Goal: Task Accomplishment & Management: Complete application form

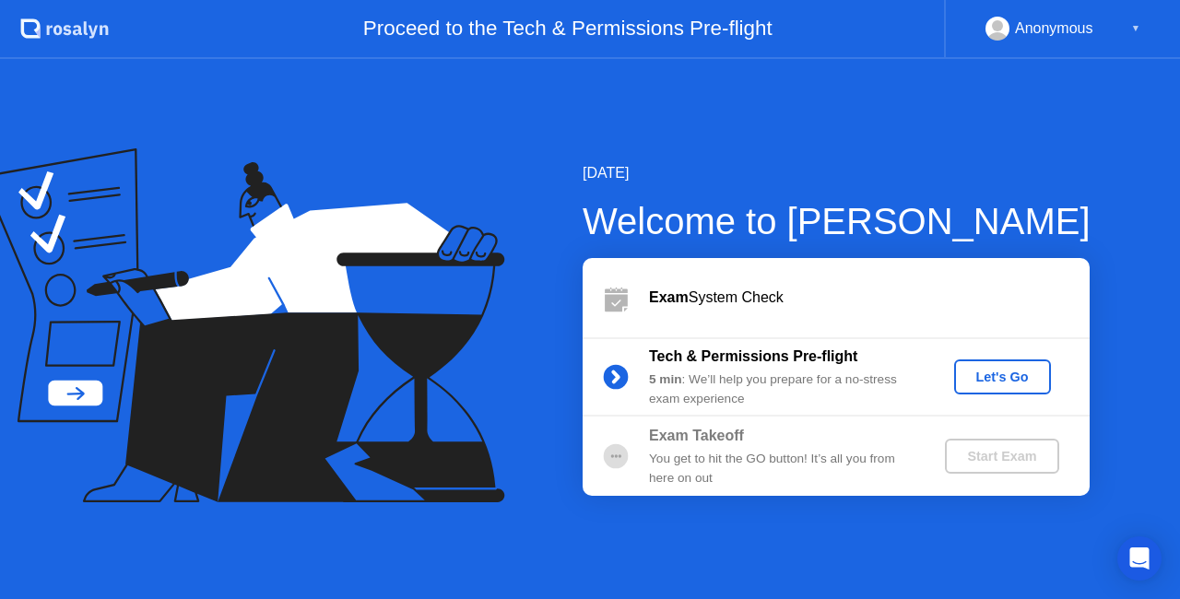
click at [990, 374] on div "Let's Go" at bounding box center [1002, 377] width 82 height 15
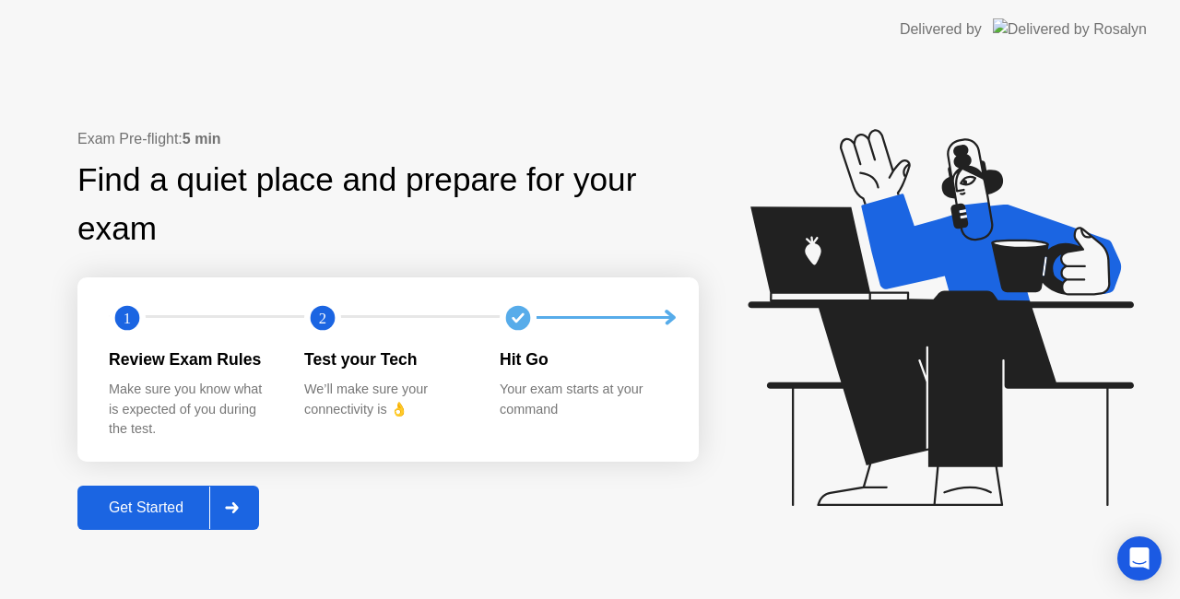
click at [227, 507] on div at bounding box center [231, 508] width 44 height 42
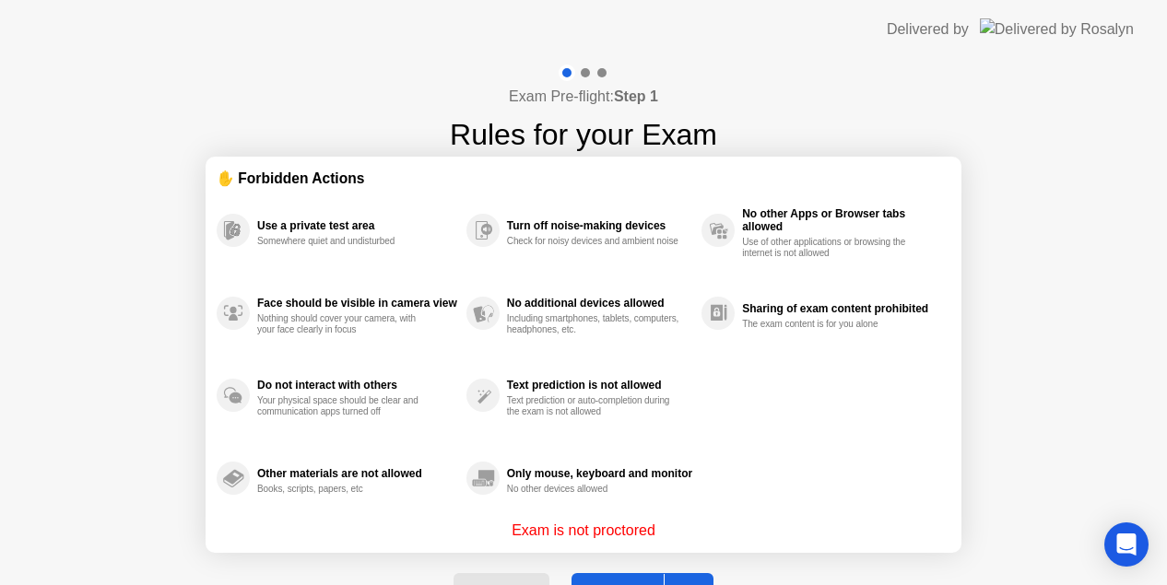
drag, startPoint x: 1030, startPoint y: 485, endPoint x: 1031, endPoint y: 446, distance: 38.7
click at [1031, 446] on div "Exam Pre-flight: Step 1 Rules for your Exam ✋ Forbidden Actions Use a private t…" at bounding box center [583, 351] width 1167 height 584
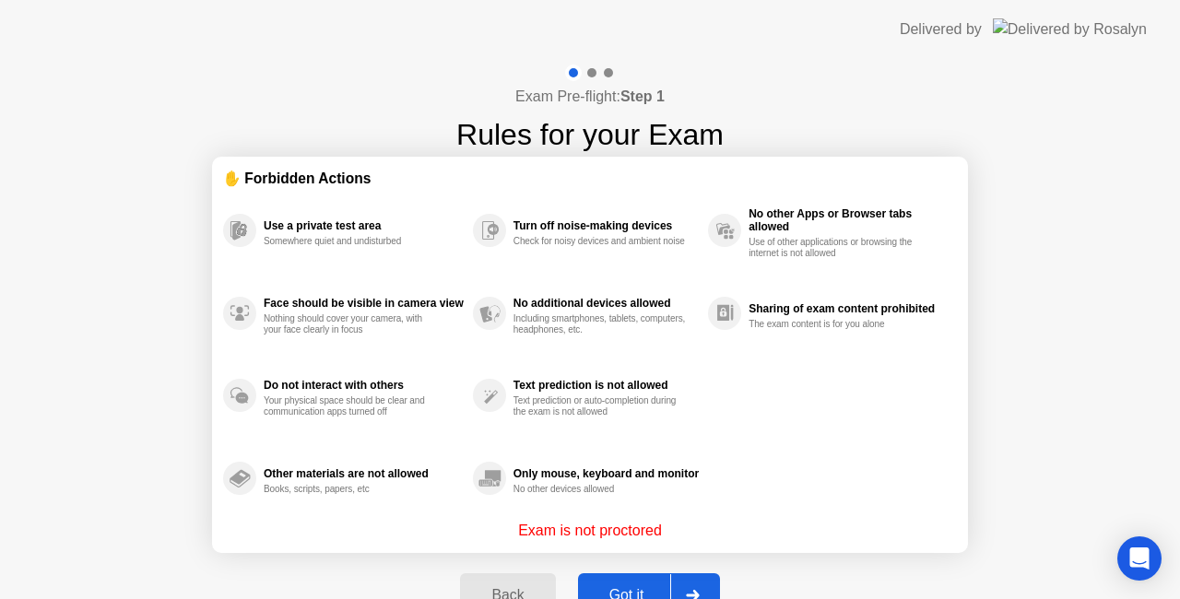
click at [689, 586] on div at bounding box center [692, 595] width 44 height 42
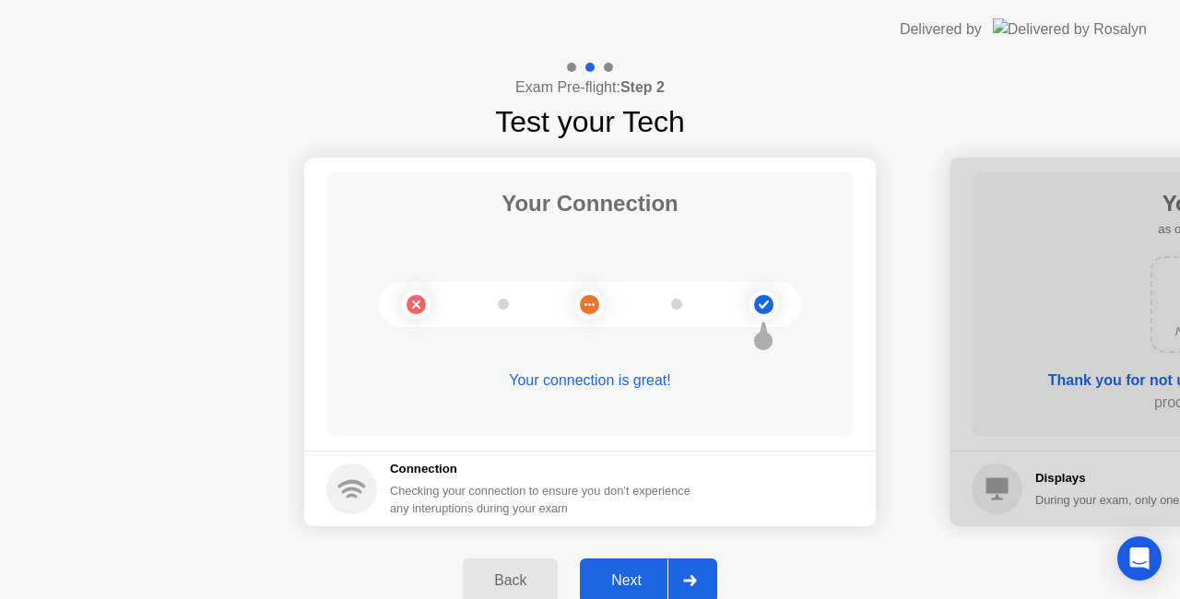
click at [681, 572] on div at bounding box center [689, 580] width 44 height 42
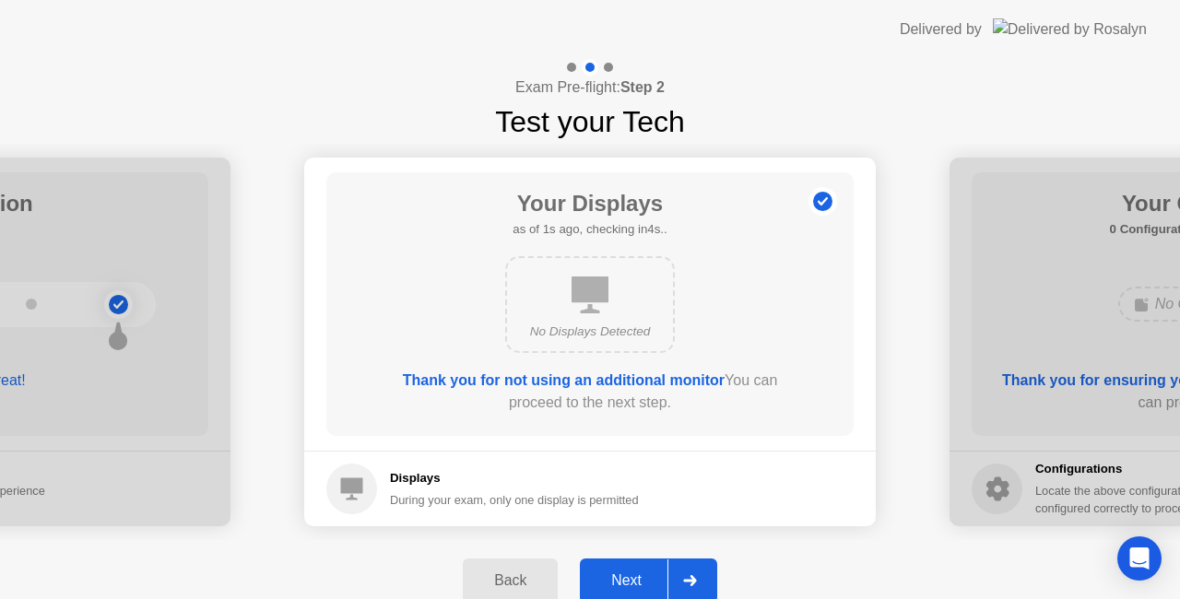
click at [681, 572] on div at bounding box center [689, 580] width 44 height 42
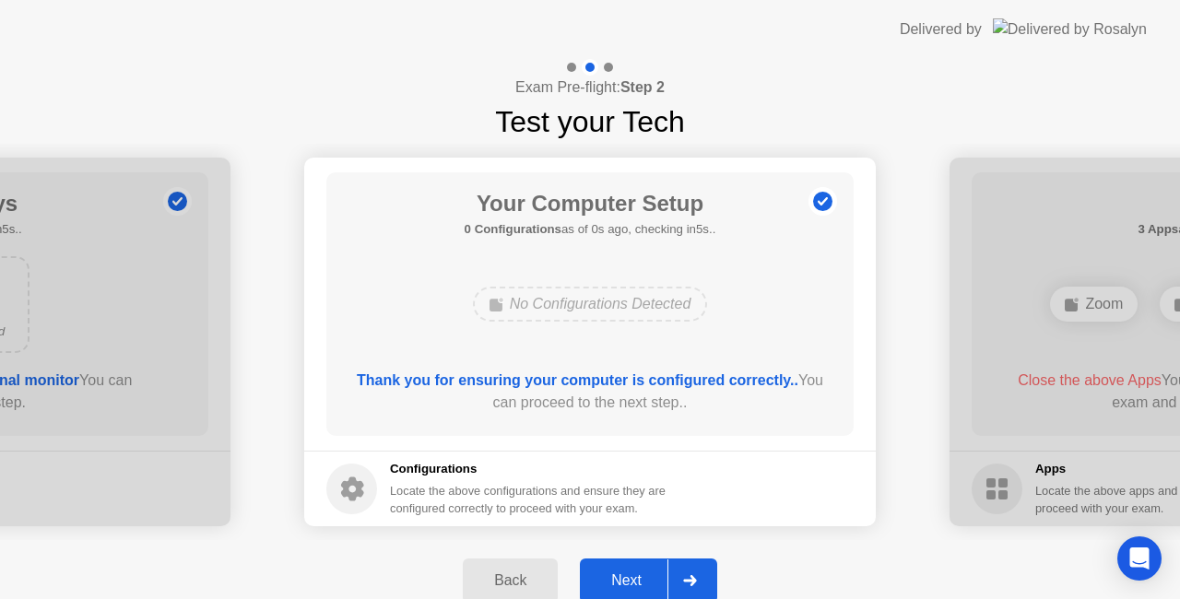
click at [681, 572] on div at bounding box center [689, 580] width 44 height 42
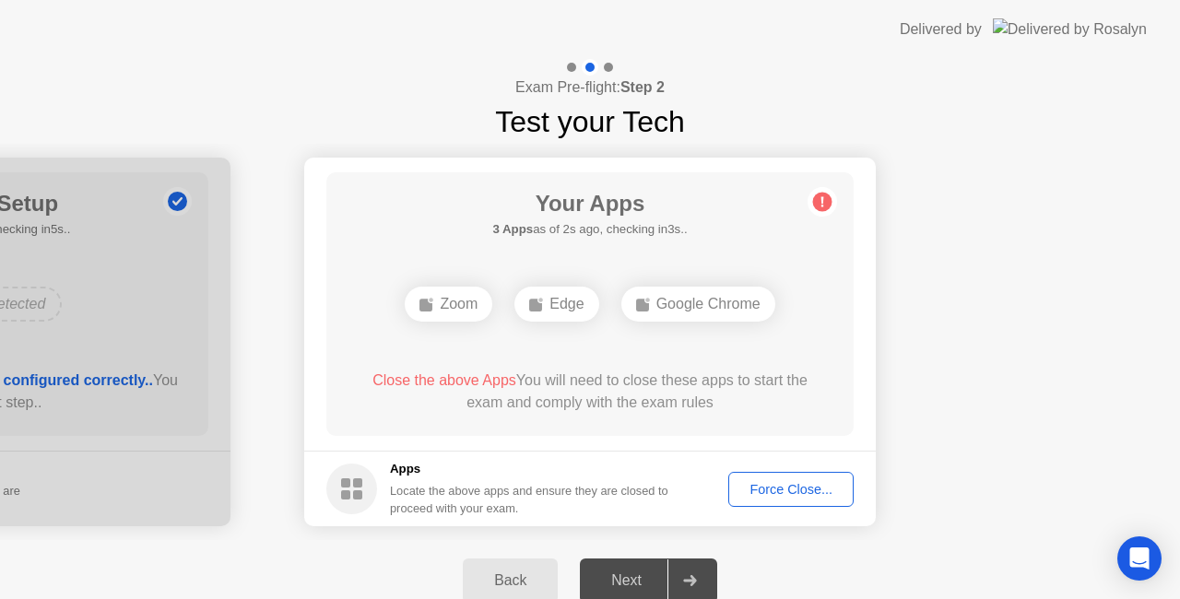
click at [773, 492] on div "Force Close..." at bounding box center [791, 489] width 112 height 15
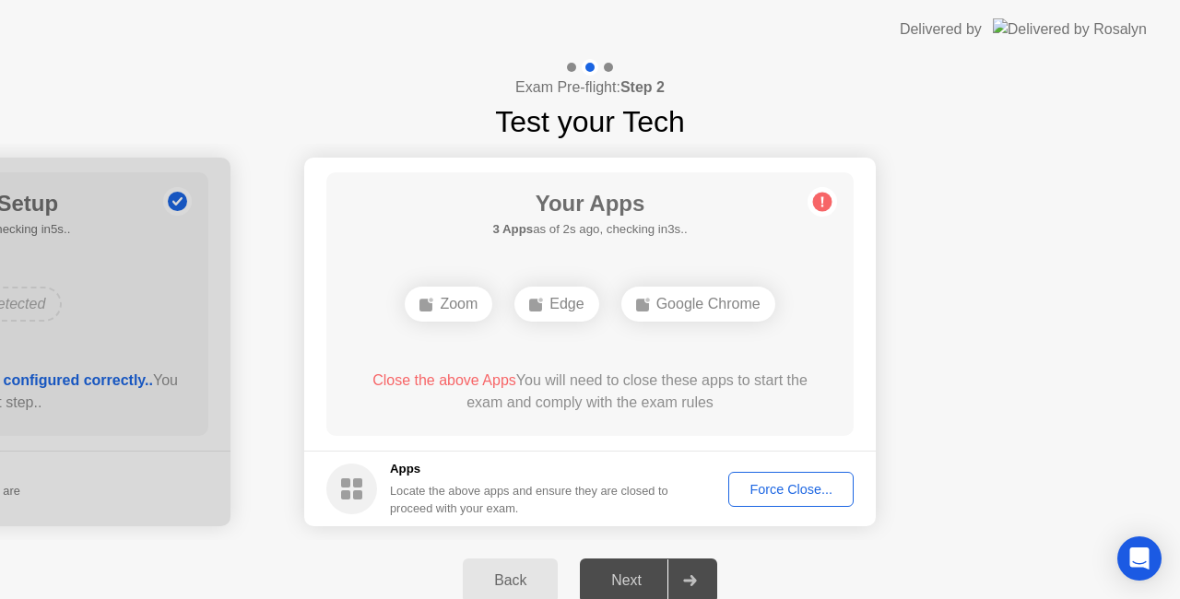
click at [783, 490] on div "Force Close..." at bounding box center [791, 489] width 112 height 15
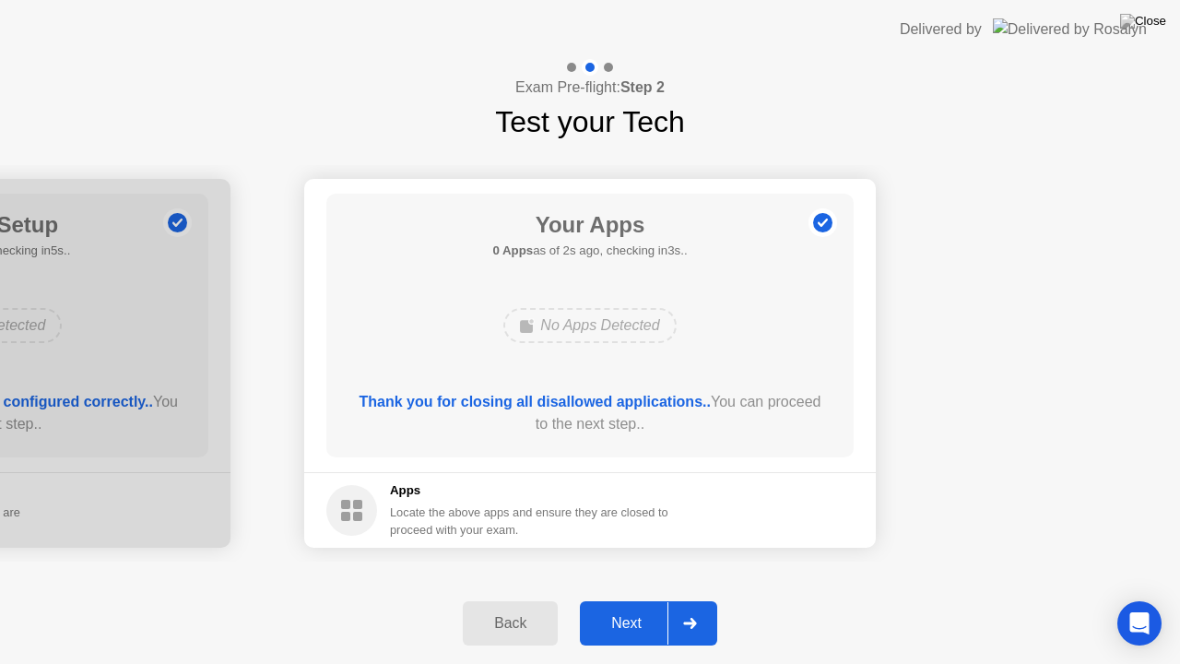
click at [648, 598] on div "Next" at bounding box center [626, 623] width 82 height 17
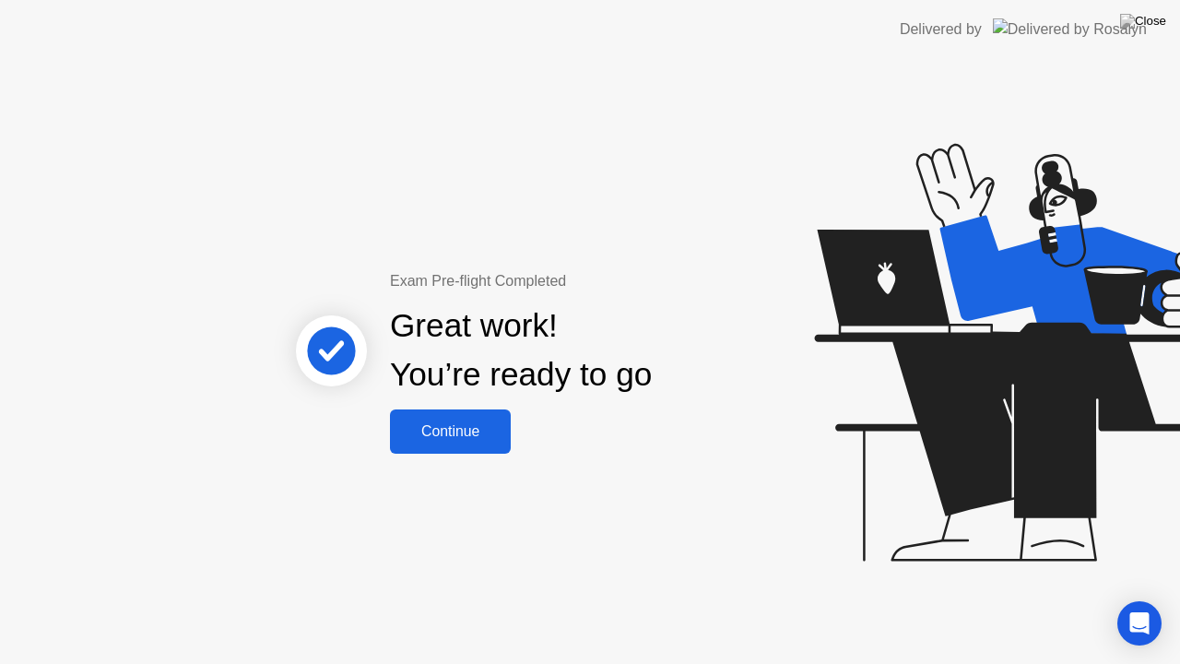
click at [453, 436] on div "Continue" at bounding box center [450, 431] width 110 height 17
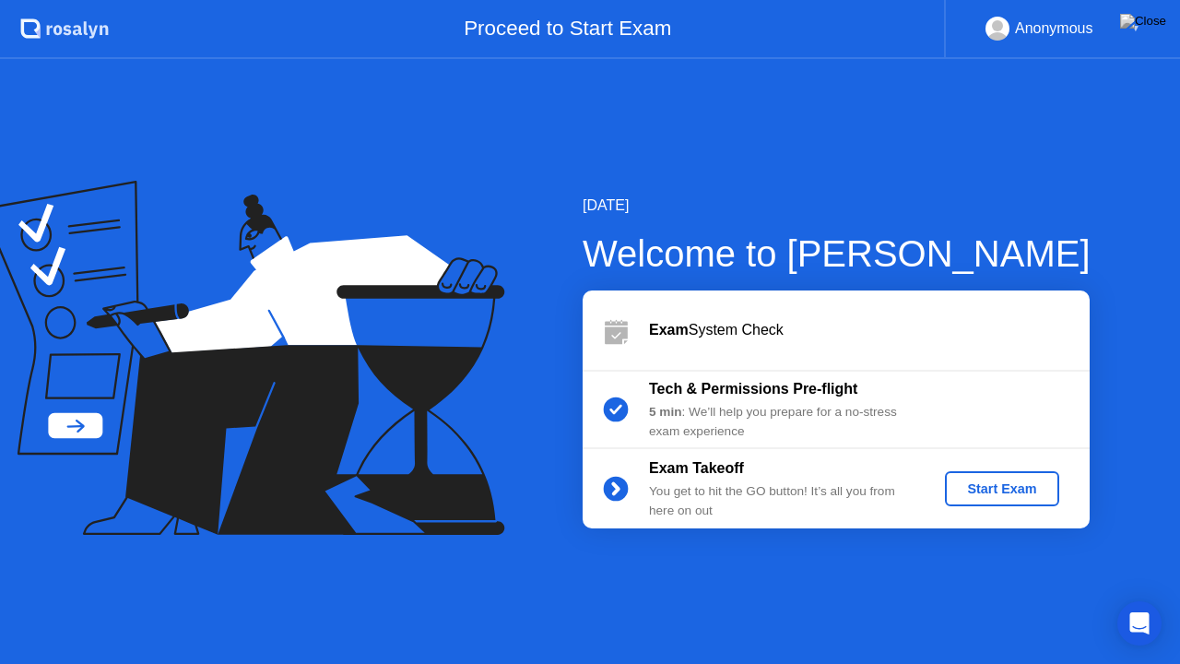
click at [999, 492] on div "Start Exam" at bounding box center [1001, 488] width 99 height 15
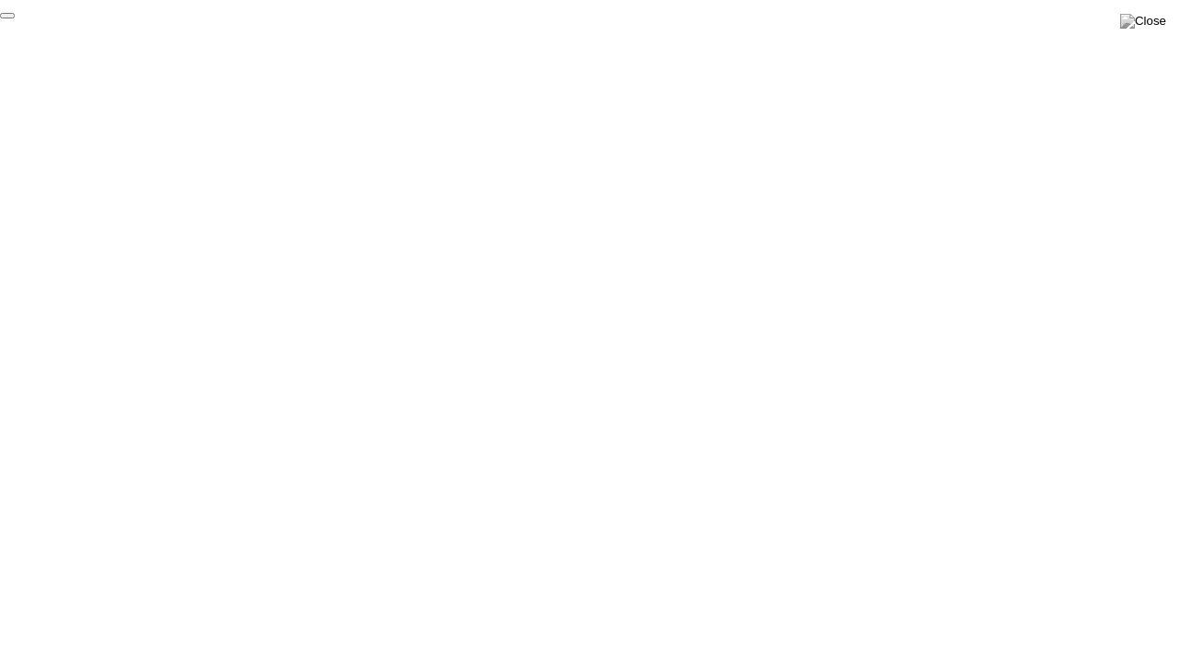
click div "End Proctoring Session"
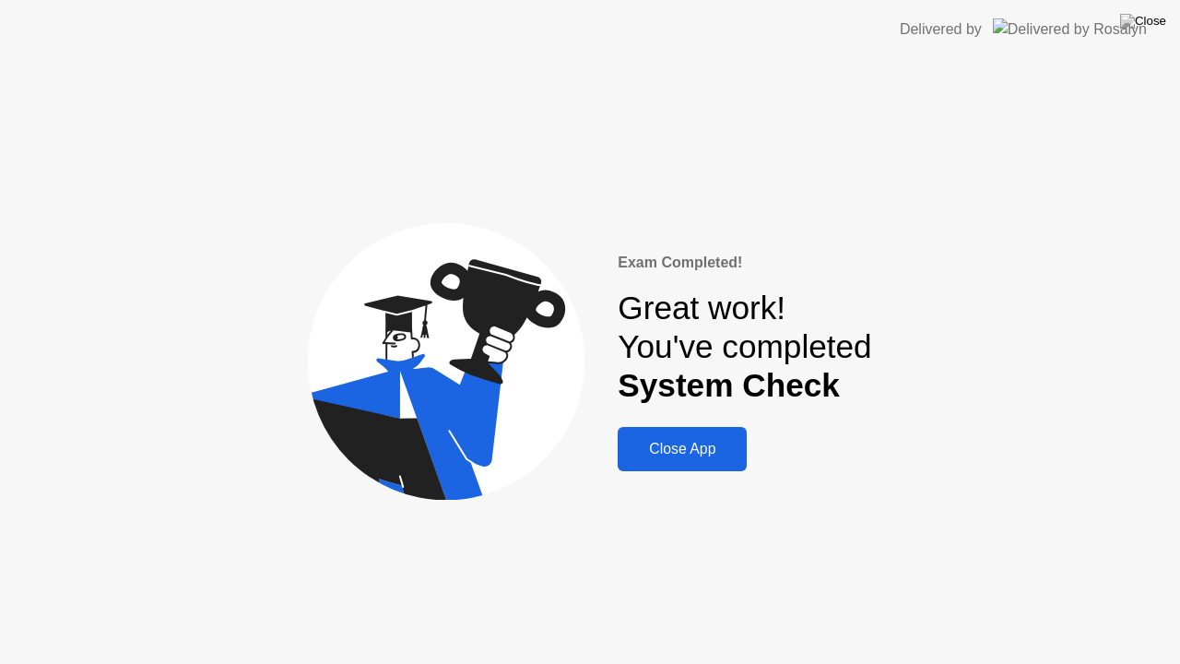
click at [665, 452] on div "Close App" at bounding box center [682, 449] width 118 height 17
